Goal: Communication & Community: Answer question/provide support

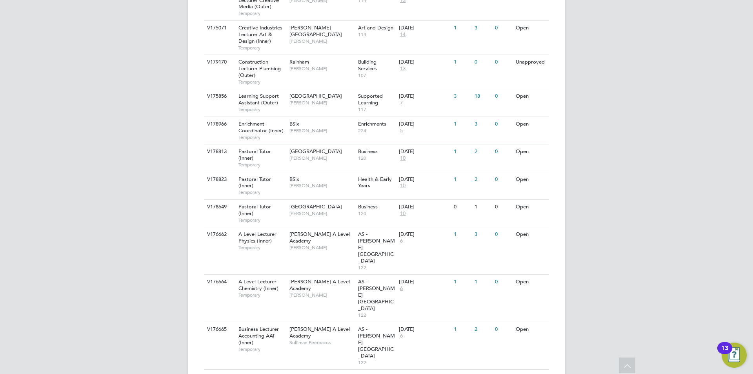
scroll to position [768, 0]
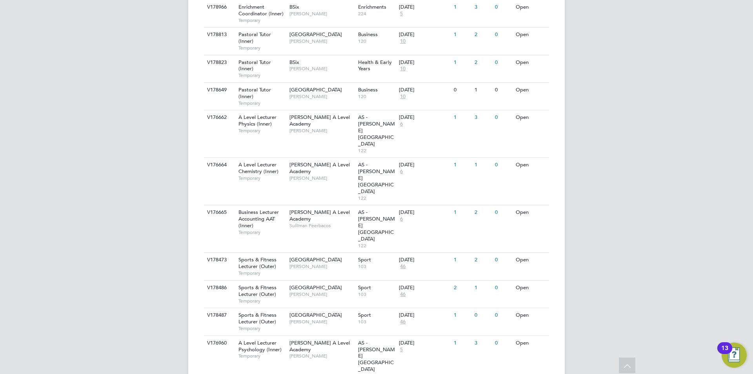
click at [633, 361] on icon at bounding box center [628, 366] width 14 height 18
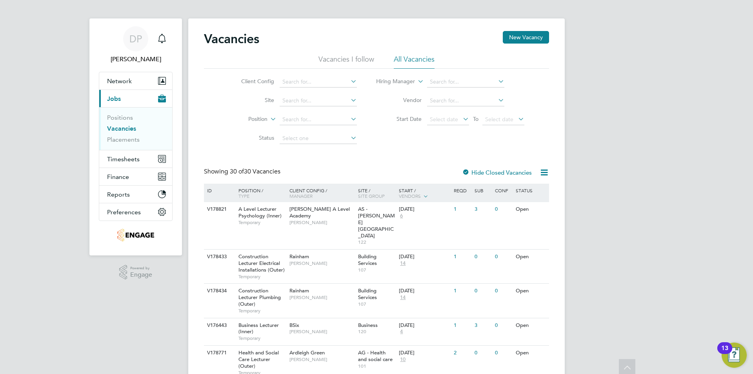
scroll to position [0, 0]
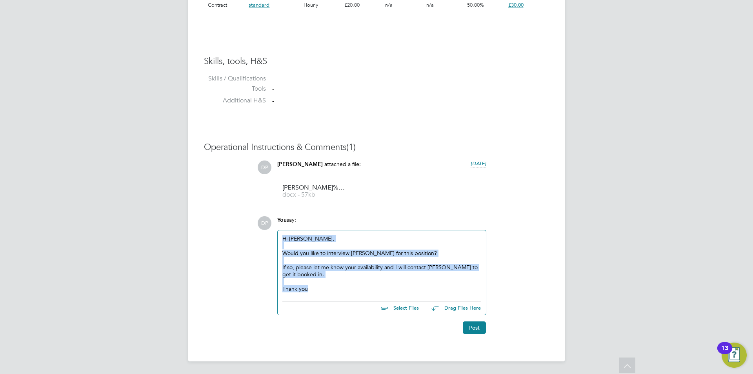
scroll to position [560, 0]
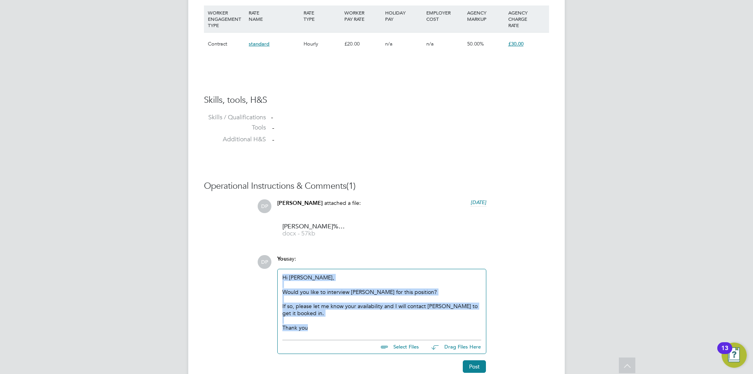
click at [372, 280] on div "Hi Emma, Would you like to interview Sean for this position? If so, please let …" at bounding box center [382, 302] width 199 height 57
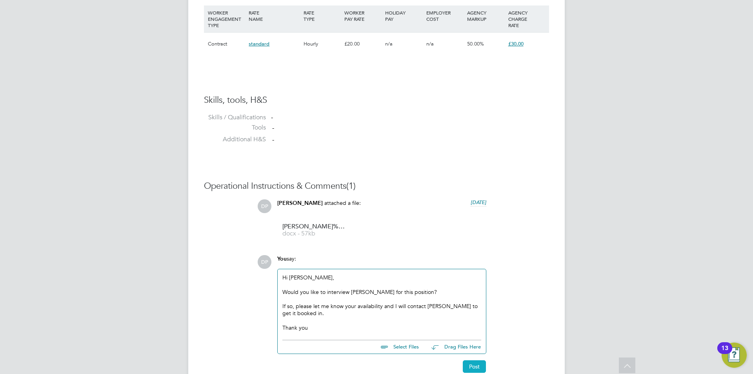
click at [471, 370] on button "Post" at bounding box center [474, 366] width 23 height 13
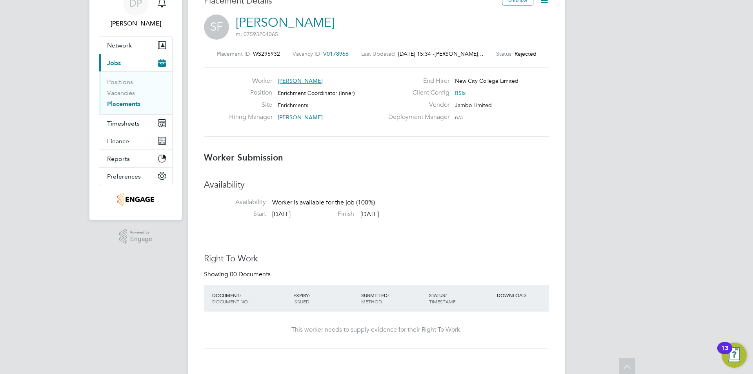
scroll to position [0, 0]
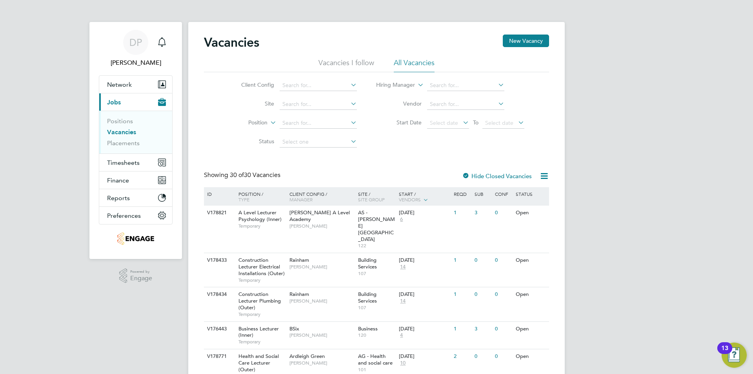
click at [113, 133] on link "Vacancies" at bounding box center [121, 131] width 29 height 7
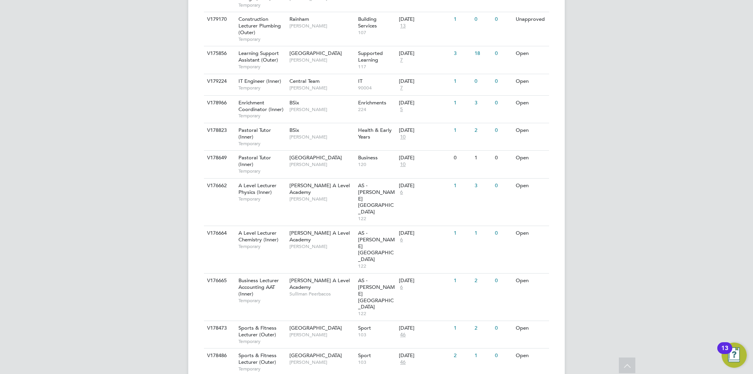
scroll to position [762, 0]
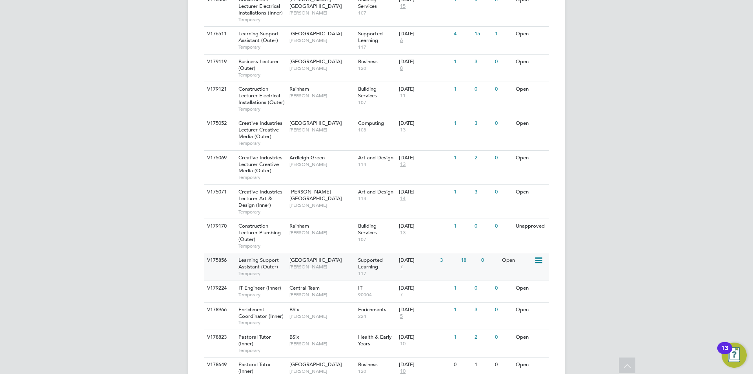
scroll to position [409, 0]
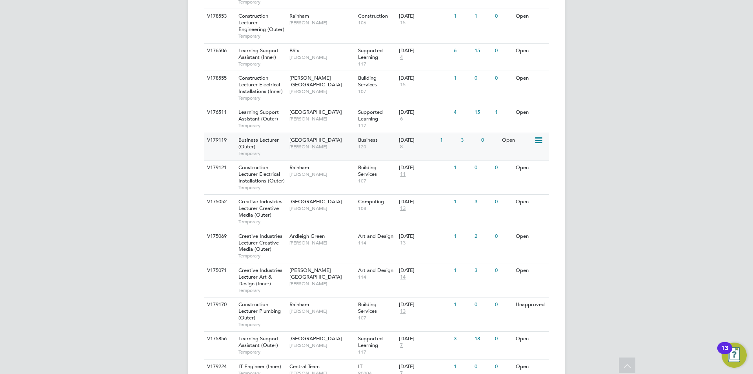
click at [334, 133] on div "Havering Sixth Form Campus Shabnam Shaheen" at bounding box center [322, 143] width 69 height 20
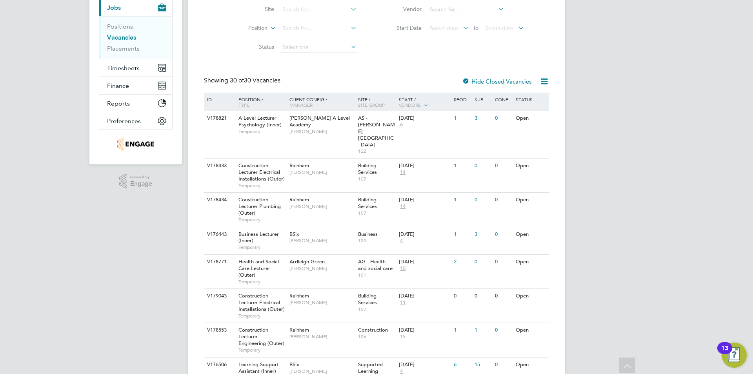
scroll to position [55, 0]
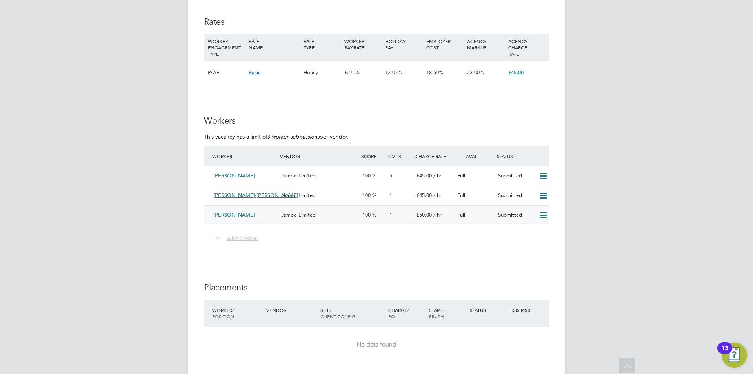
scroll to position [1039, 0]
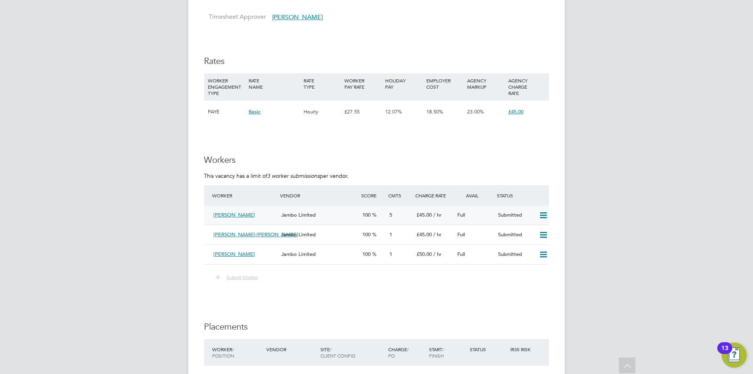
click at [259, 213] on div "[PERSON_NAME]" at bounding box center [244, 215] width 68 height 13
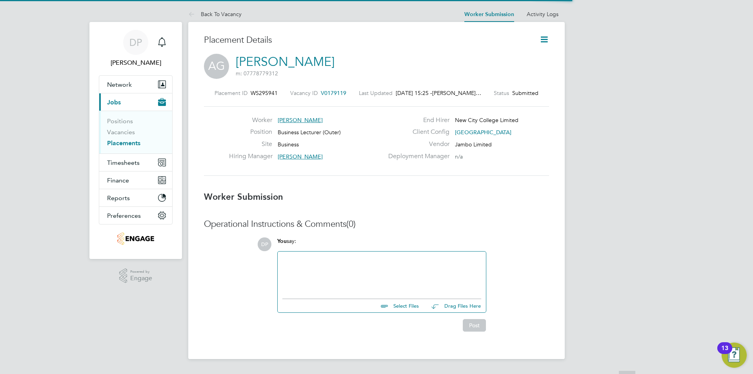
scroll to position [4, 4]
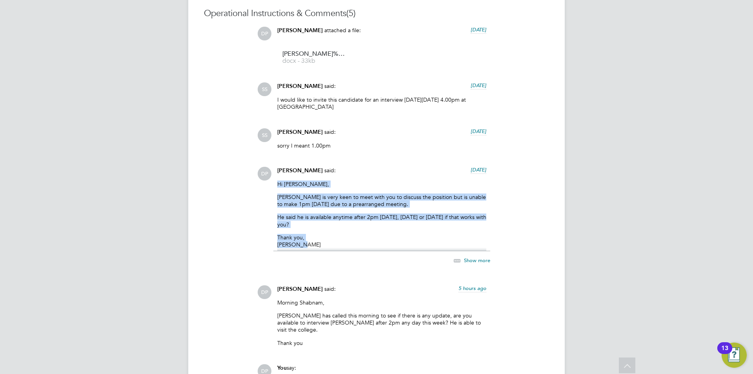
drag, startPoint x: 300, startPoint y: 246, endPoint x: 268, endPoint y: 183, distance: 70.2
click at [268, 183] on div "DP [PERSON_NAME] said: [DATE] Hi [PERSON_NAME], [PERSON_NAME] is very keen to m…" at bounding box center [403, 220] width 292 height 107
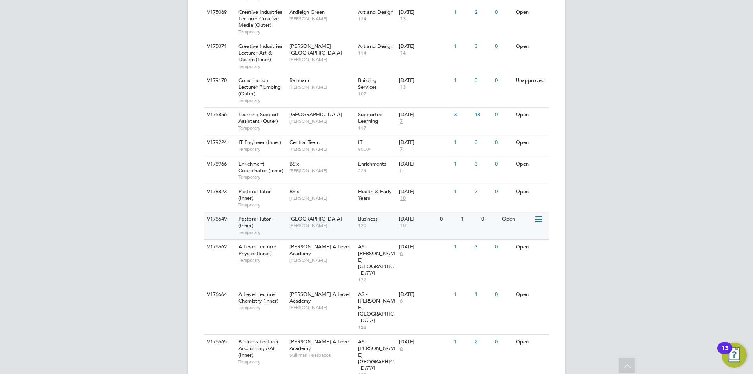
scroll to position [633, 0]
click at [327, 184] on div "BSix Emma Wood" at bounding box center [322, 194] width 69 height 20
